Goal: Transaction & Acquisition: Purchase product/service

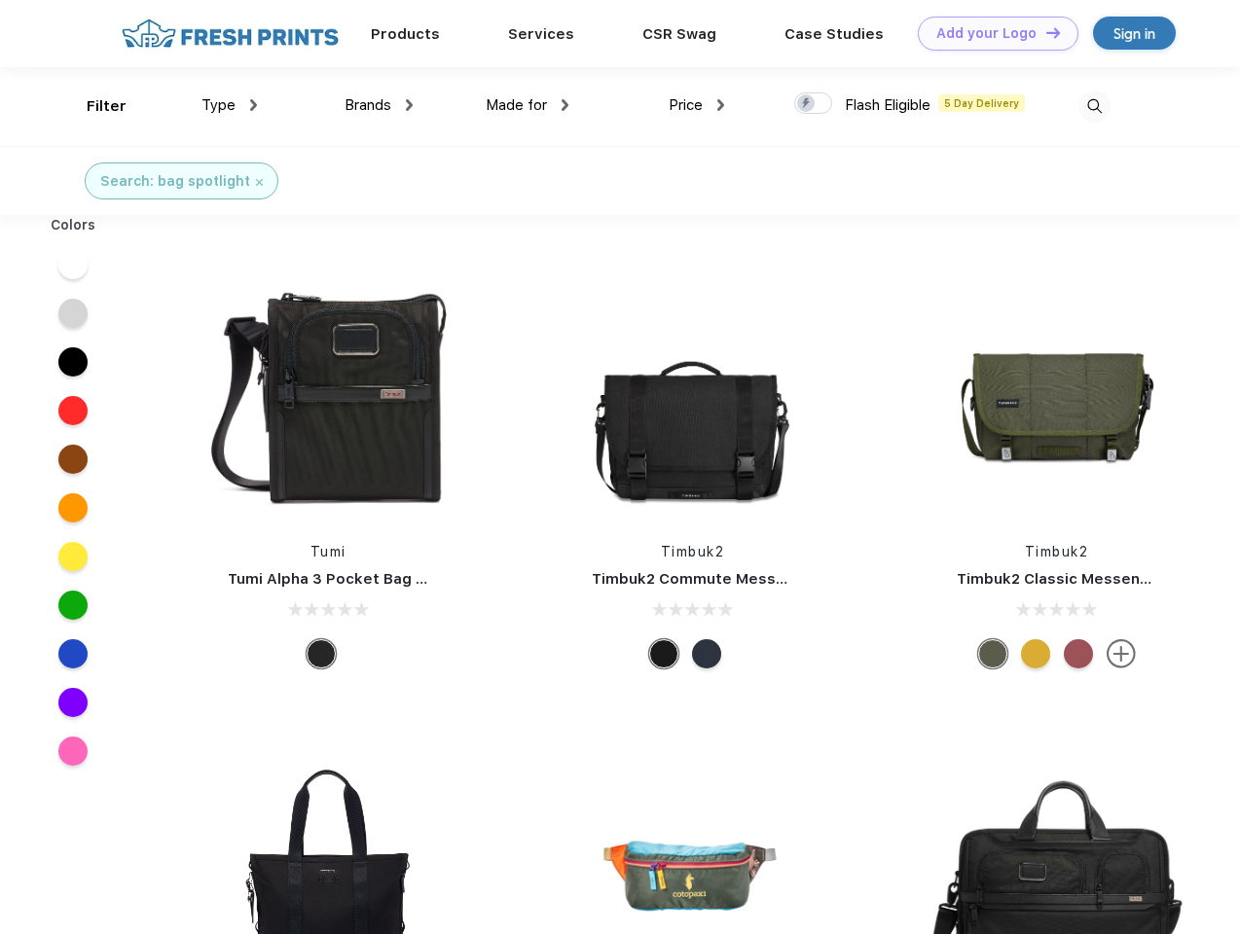
scroll to position [1, 0]
click at [991, 33] on link "Add your Logo Design Tool" at bounding box center [998, 34] width 161 height 34
click at [0, 0] on div "Design Tool" at bounding box center [0, 0] width 0 height 0
click at [1044, 32] on link "Add your Logo Design Tool" at bounding box center [998, 34] width 161 height 34
click at [93, 106] on div "Filter" at bounding box center [107, 106] width 40 height 22
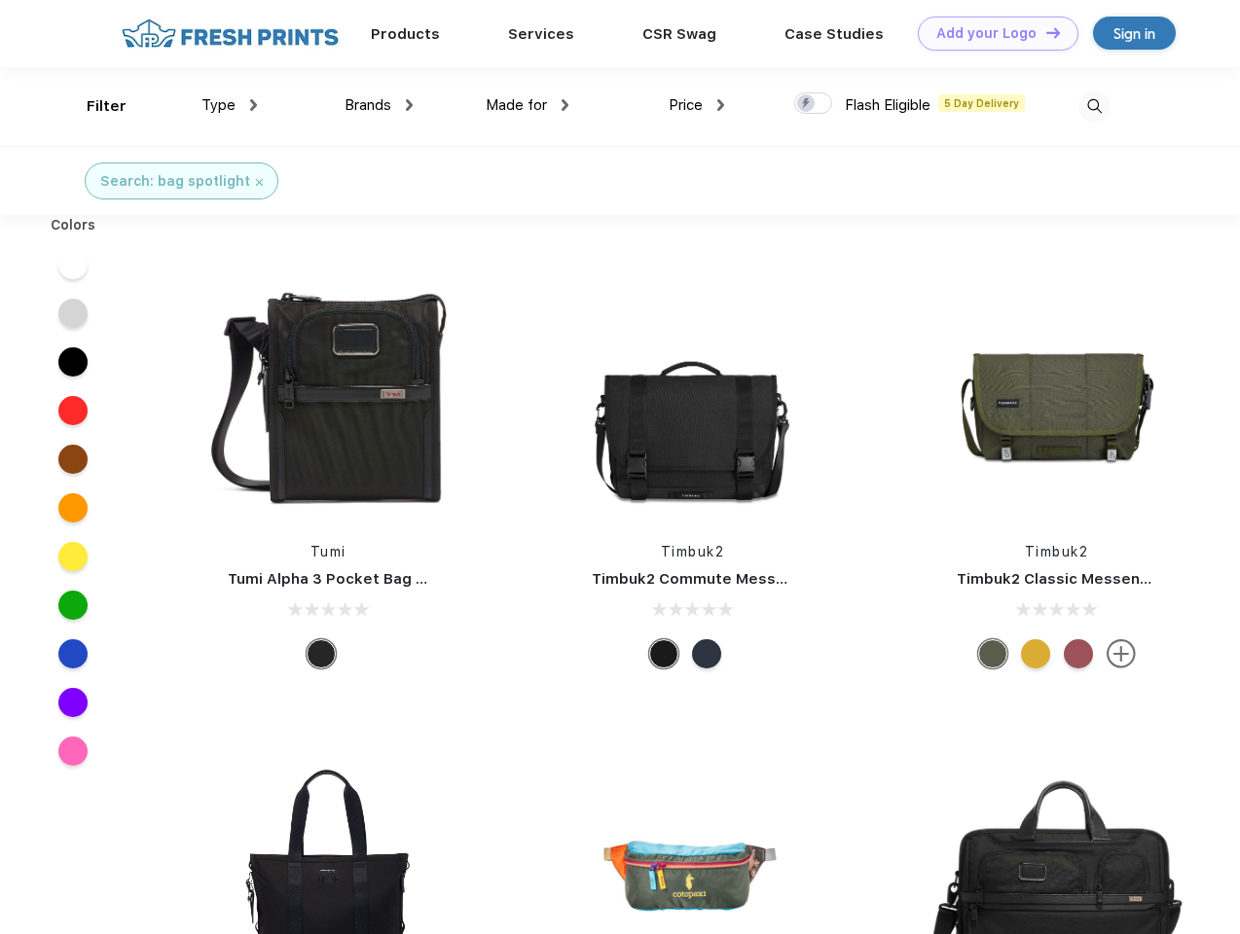
click at [230, 105] on span "Type" at bounding box center [218, 105] width 34 height 18
click at [379, 105] on span "Brands" at bounding box center [368, 105] width 47 height 18
click at [527, 105] on span "Made for" at bounding box center [516, 105] width 61 height 18
click at [697, 105] on span "Price" at bounding box center [686, 105] width 34 height 18
click at [814, 104] on div at bounding box center [813, 102] width 38 height 21
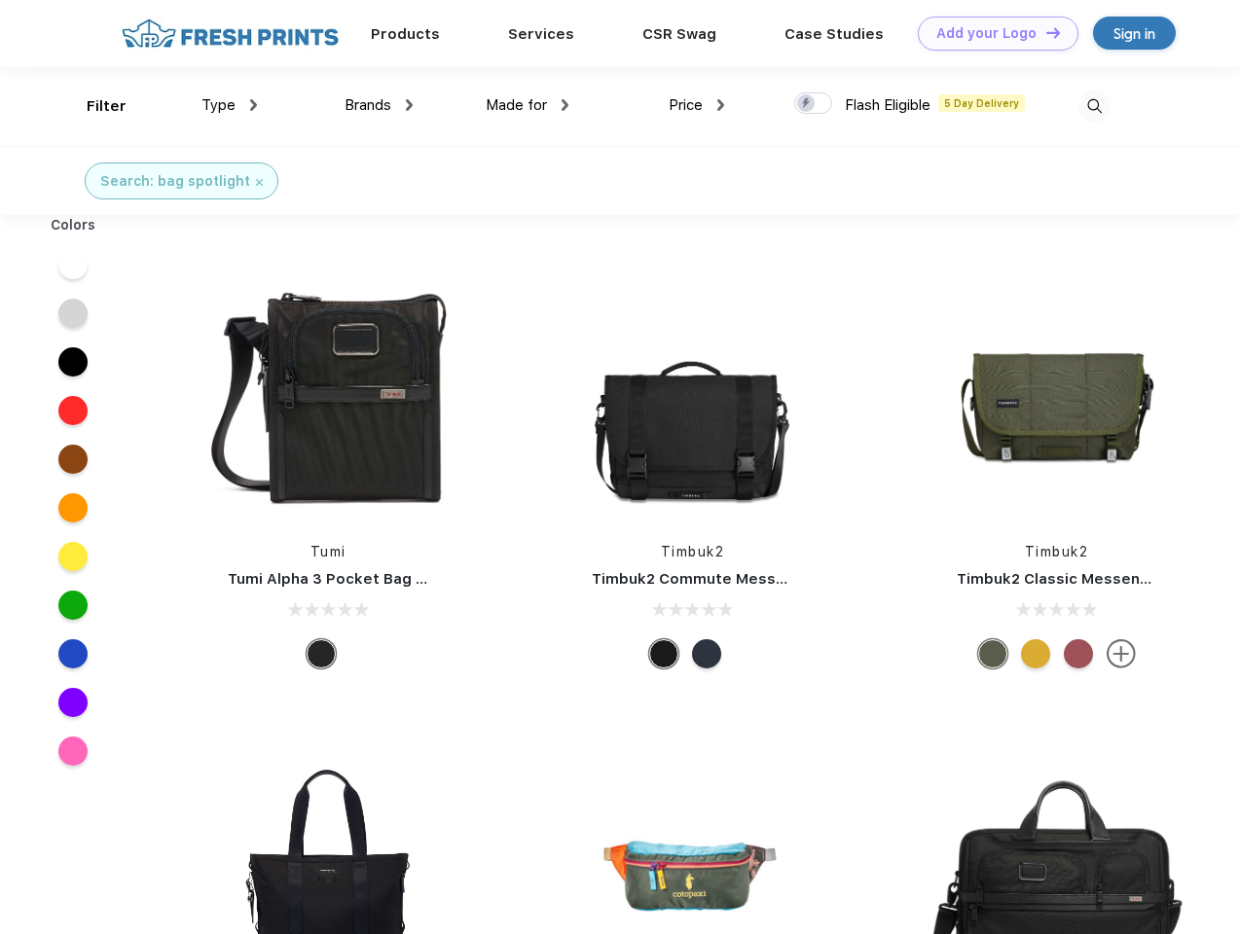
click at [807, 104] on input "checkbox" at bounding box center [800, 97] width 13 height 13
click at [1094, 106] on img at bounding box center [1094, 107] width 32 height 32
